Goal: Book appointment/travel/reservation

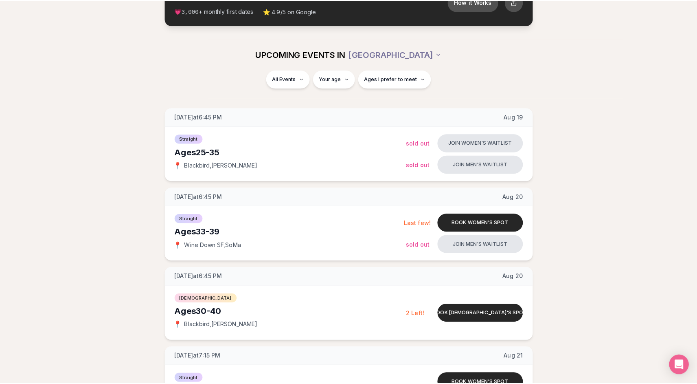
scroll to position [90, 0]
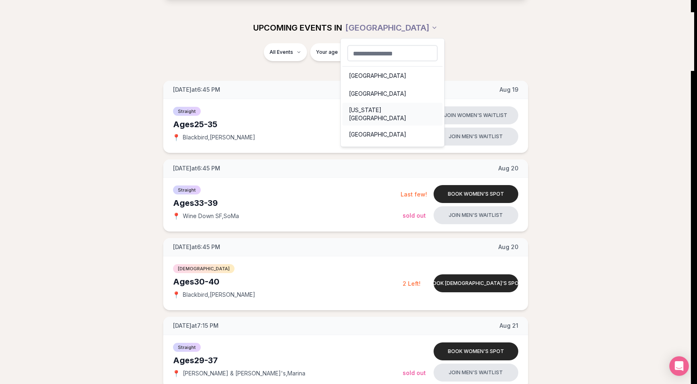
click at [373, 111] on div "[US_STATE][GEOGRAPHIC_DATA]" at bounding box center [393, 114] width 100 height 23
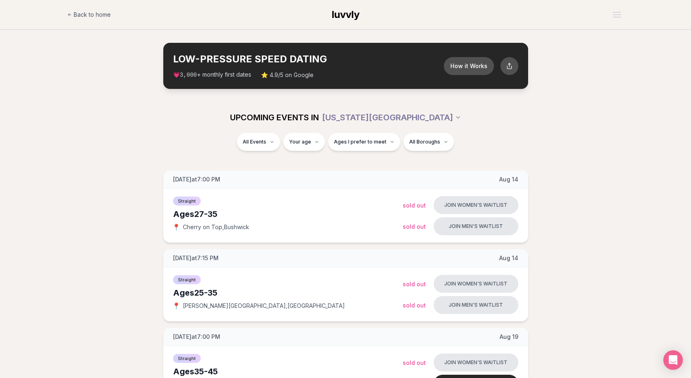
click at [155, 134] on div "All Events Your age Ages I prefer to meet All Boroughs" at bounding box center [346, 143] width 456 height 21
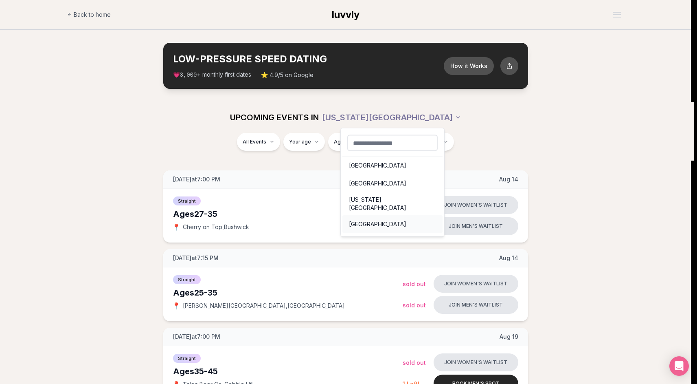
click at [382, 218] on div "[GEOGRAPHIC_DATA]" at bounding box center [393, 224] width 100 height 18
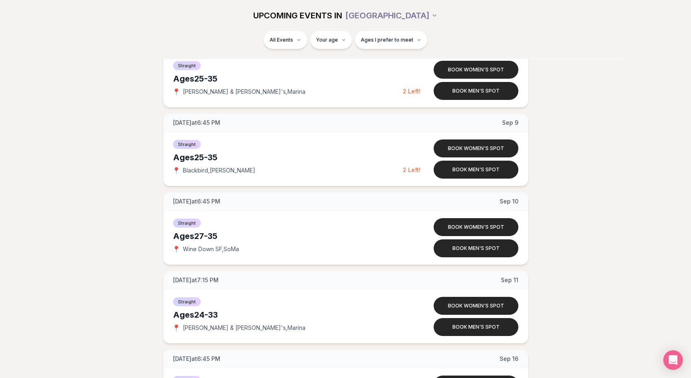
scroll to position [873, 0]
